Goal: Information Seeking & Learning: Learn about a topic

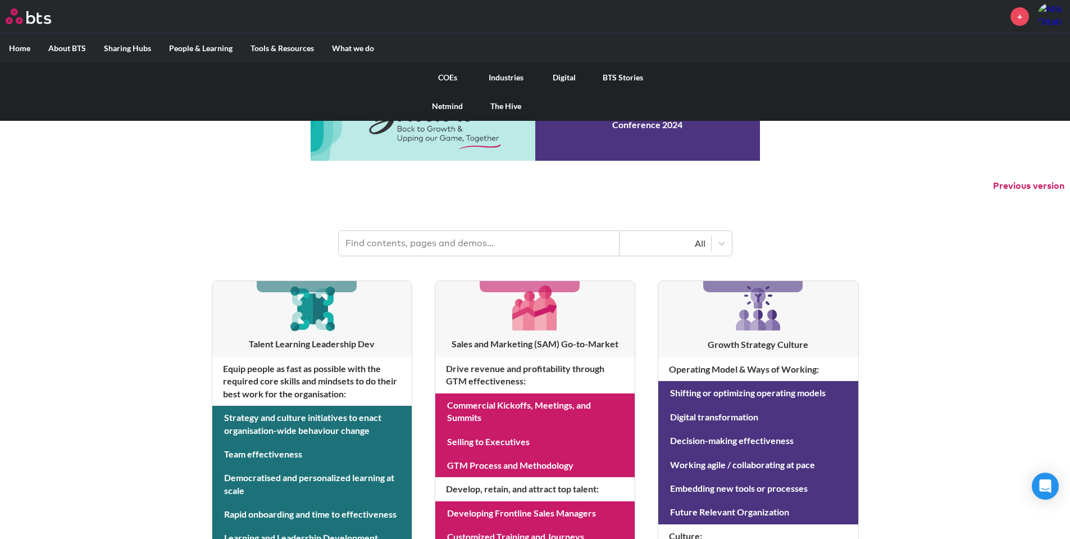
click at [450, 80] on link "COEs" at bounding box center [447, 77] width 58 height 29
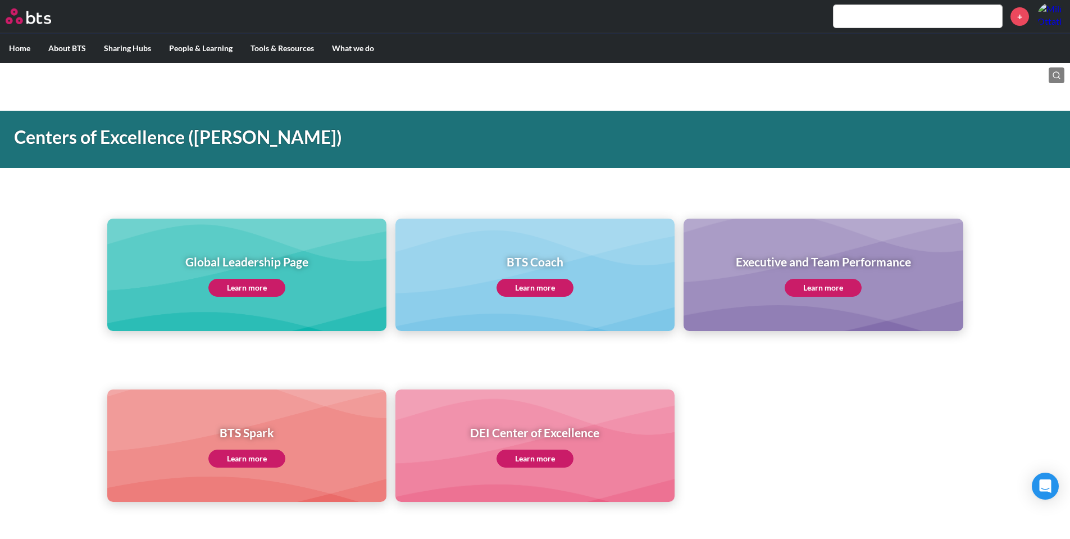
click at [250, 288] on link "Learn more" at bounding box center [246, 288] width 77 height 18
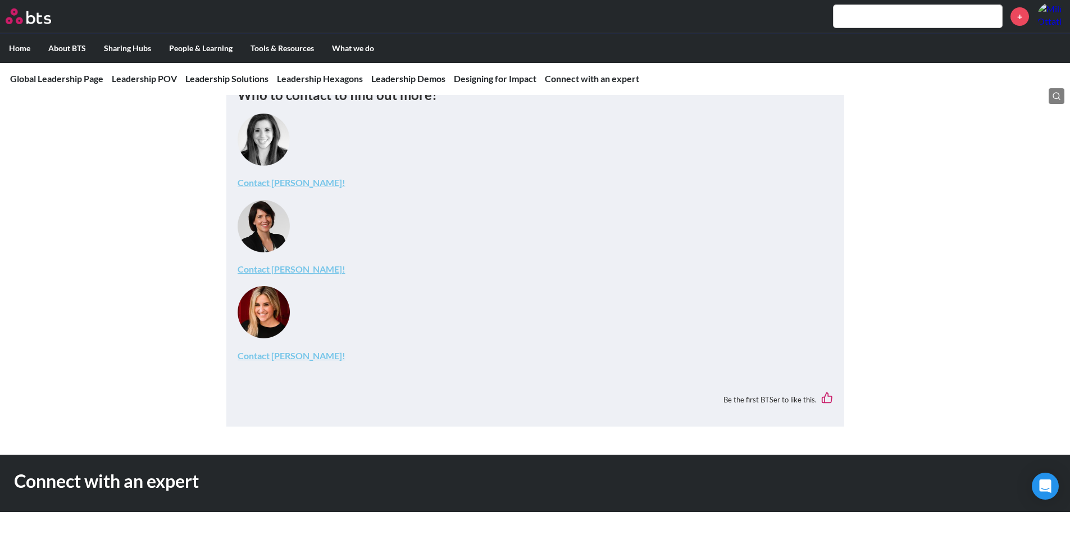
scroll to position [4549, 0]
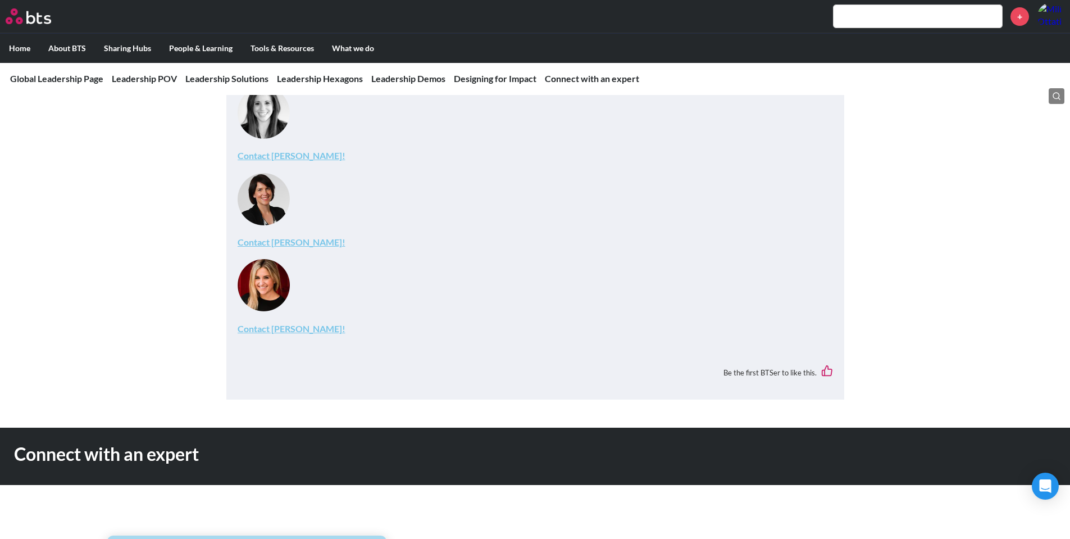
click at [935, 15] on input "text" at bounding box center [917, 16] width 168 height 22
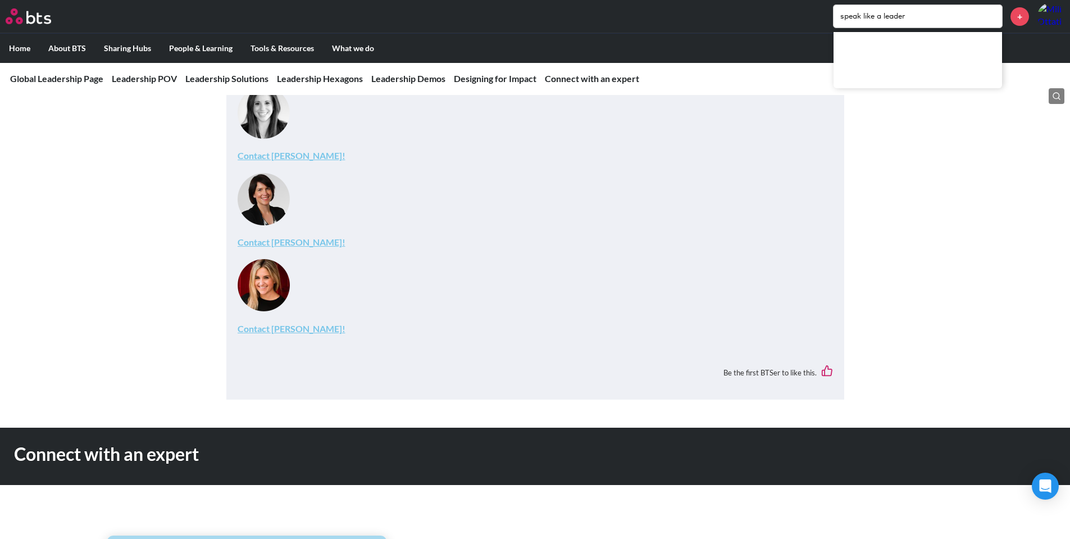
type input "speak like a leader"
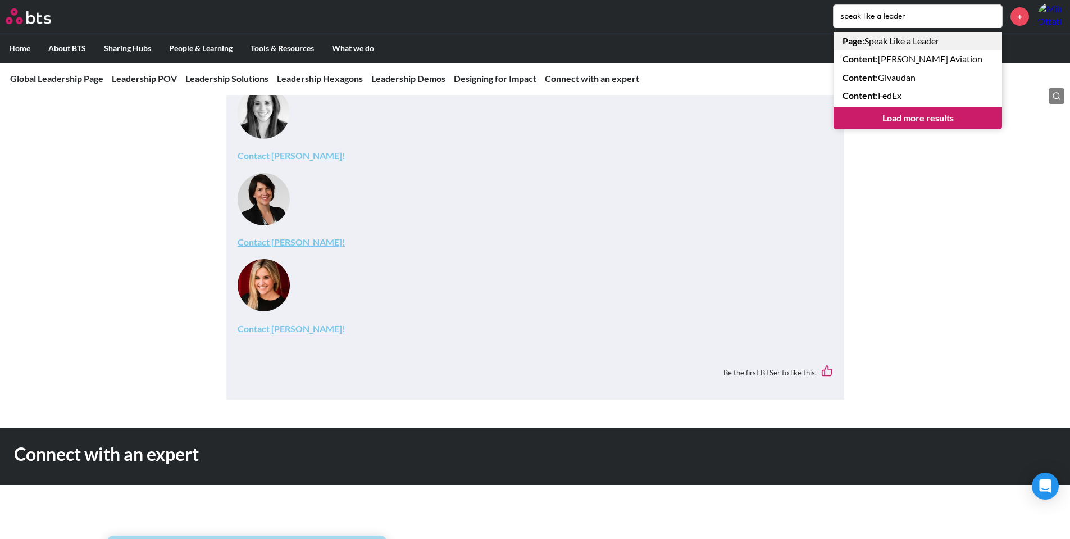
click at [939, 47] on link "Page : Speak Like a Leader" at bounding box center [917, 41] width 168 height 18
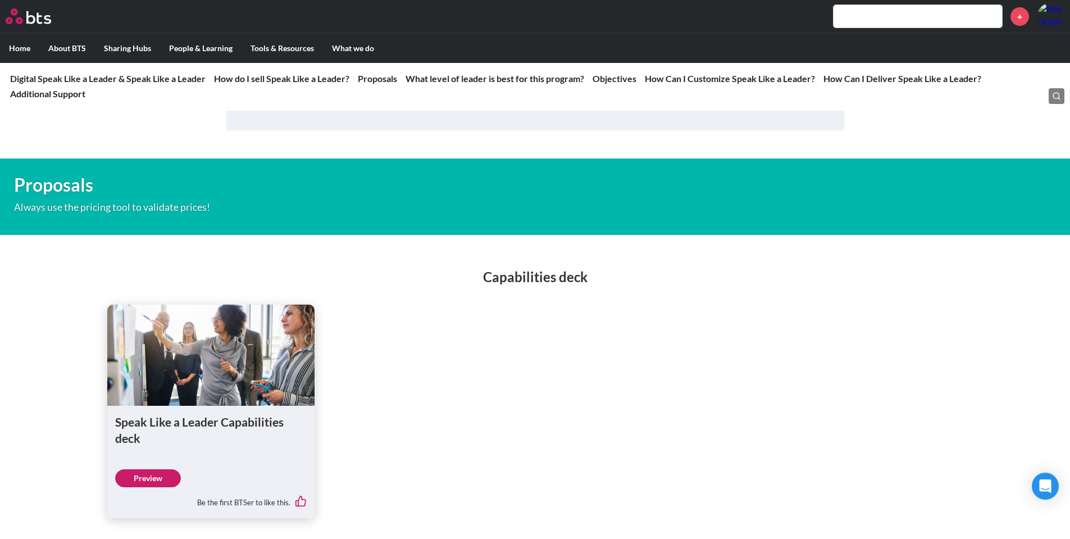
scroll to position [1741, 0]
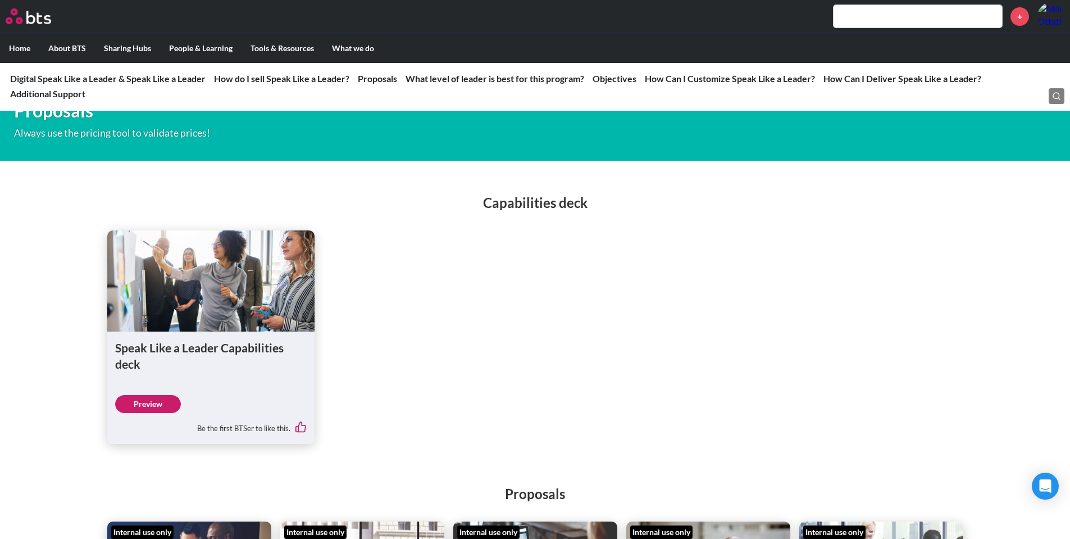
click at [156, 413] on link "Preview" at bounding box center [148, 404] width 66 height 18
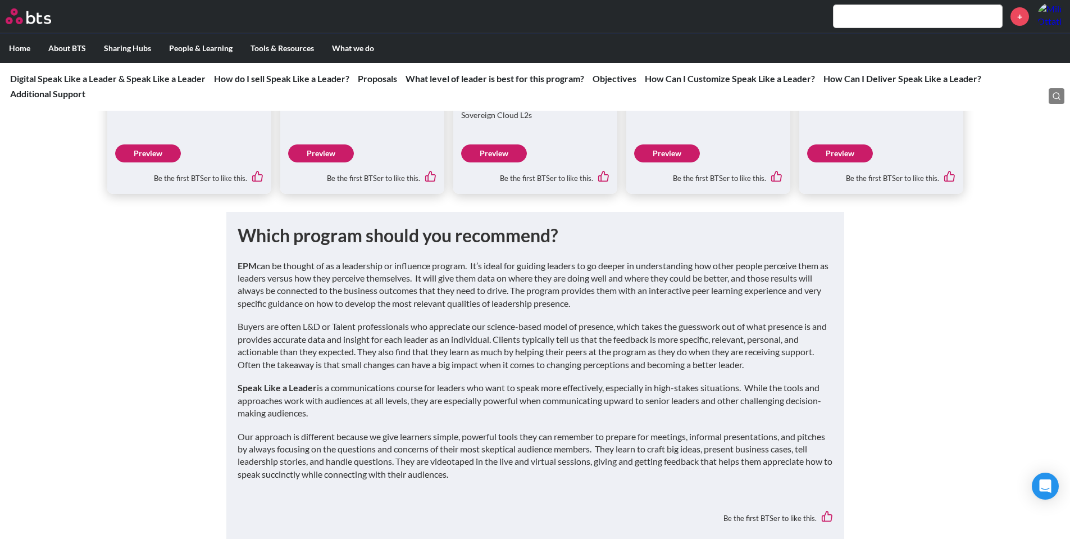
scroll to position [2085, 0]
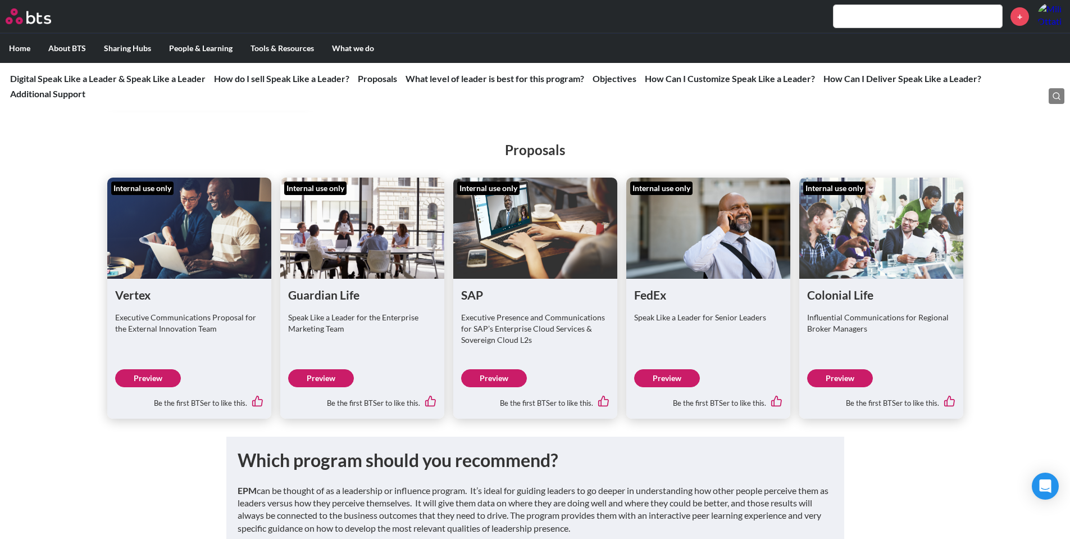
click at [329, 387] on link "Preview" at bounding box center [321, 378] width 66 height 18
